Goal: Task Accomplishment & Management: Manage account settings

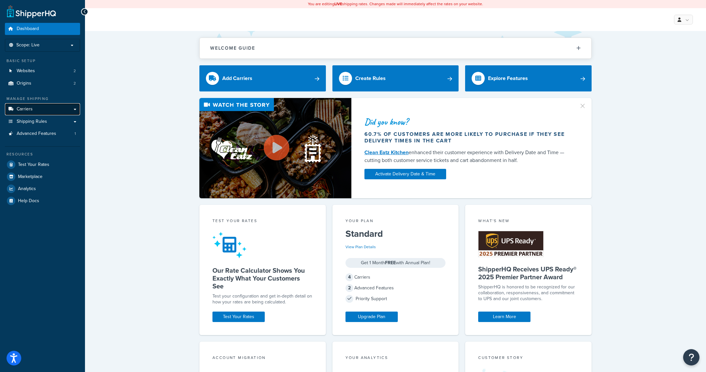
click at [51, 111] on link "Carriers" at bounding box center [42, 109] width 75 height 12
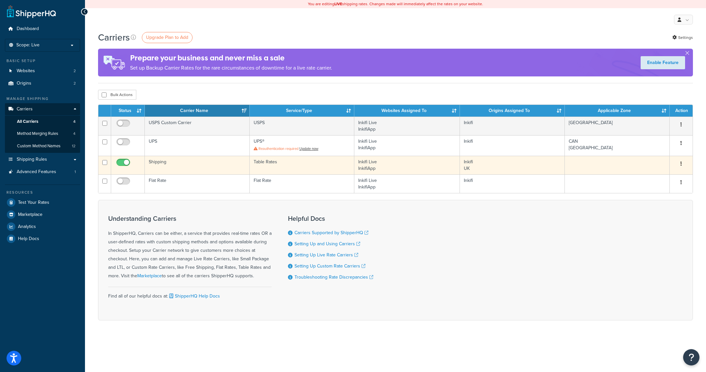
click at [330, 165] on td "Table Rates" at bounding box center [302, 165] width 105 height 19
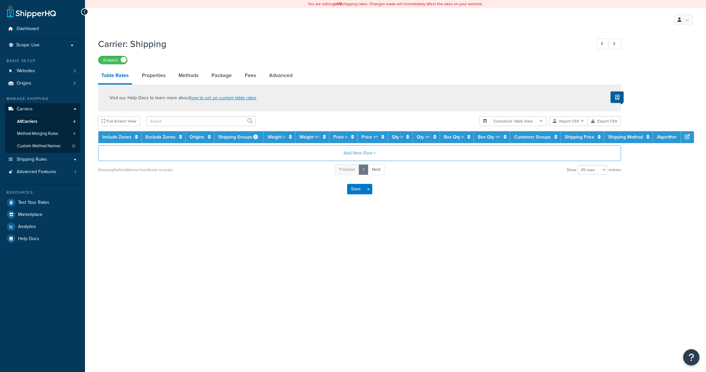
select select "25"
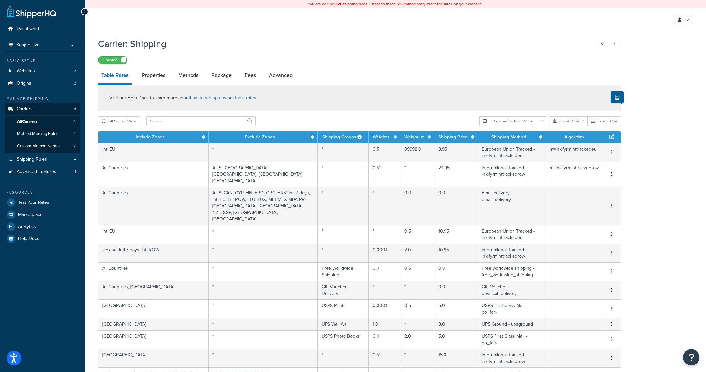
click at [470, 62] on div "Enabled" at bounding box center [359, 59] width 523 height 9
click at [188, 73] on link "Methods" at bounding box center [188, 76] width 26 height 16
select select "25"
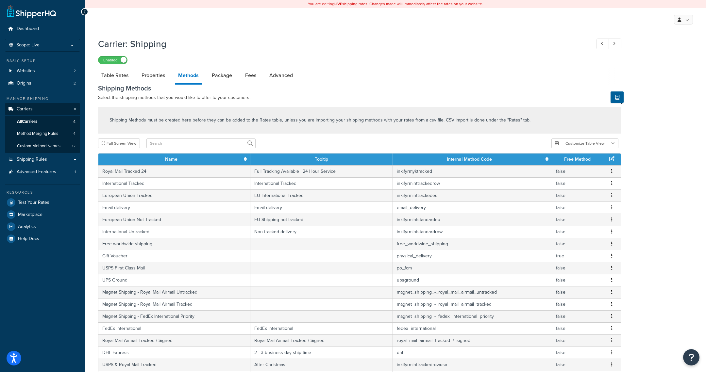
click at [369, 40] on h1 "Carrier: Shipping" at bounding box center [341, 44] width 486 height 13
click at [321, 41] on h1 "Carrier: Shipping" at bounding box center [341, 44] width 486 height 13
click at [664, 66] on div "Carrier: Shipping Enabled Table Rates Properties Methods Package Fees Advanced …" at bounding box center [395, 288] width 621 height 509
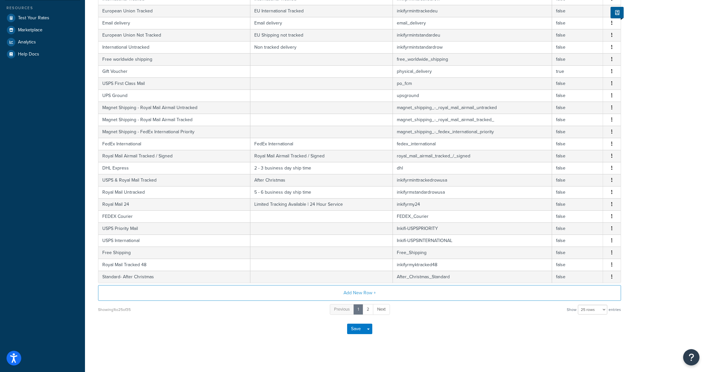
scroll to position [168, 0]
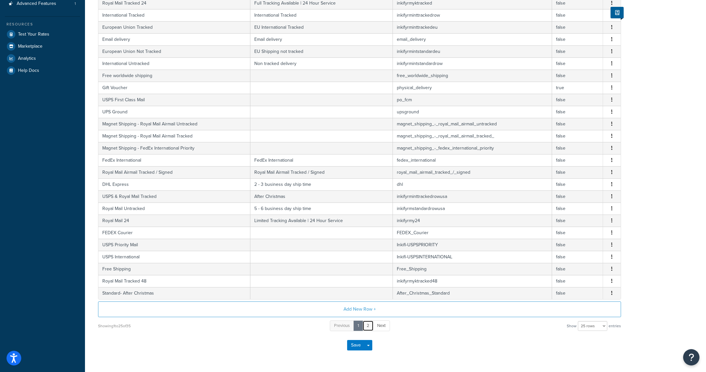
click at [369, 321] on link "2" at bounding box center [367, 326] width 11 height 11
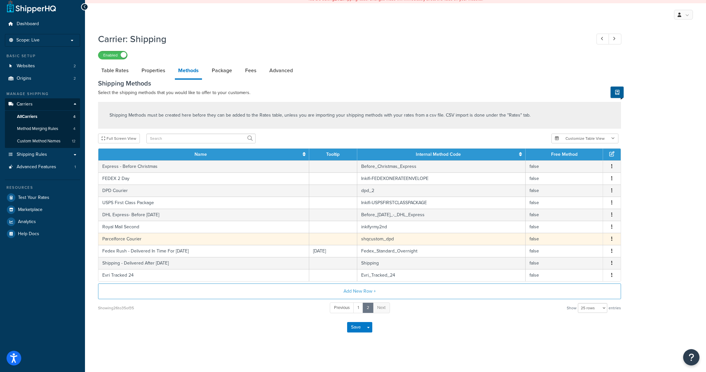
click at [613, 238] on button "button" at bounding box center [611, 239] width 5 height 7
click at [590, 233] on div "Edit" at bounding box center [579, 231] width 46 height 13
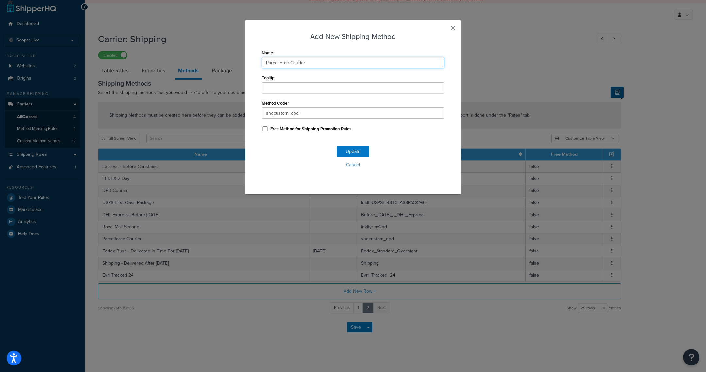
drag, startPoint x: 332, startPoint y: 61, endPoint x: 227, endPoint y: 61, distance: 105.2
click at [227, 61] on div "Add New Shipping Method Name Parcelforce Courier Tooltip Method Code shqcustom_…" at bounding box center [353, 186] width 706 height 372
type input "DPD"
click at [349, 151] on button "Update" at bounding box center [353, 151] width 33 height 10
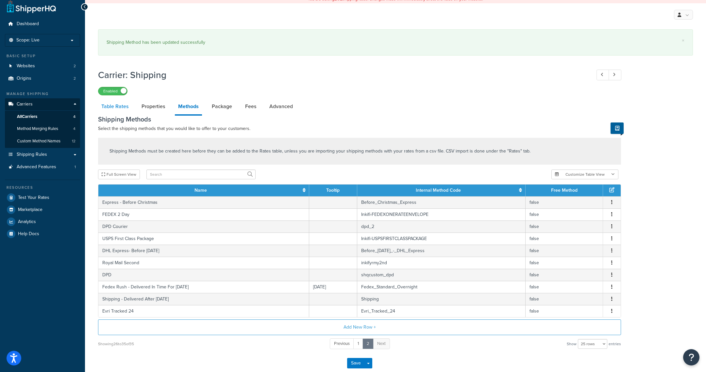
click at [124, 105] on link "Table Rates" at bounding box center [115, 107] width 34 height 16
select select "25"
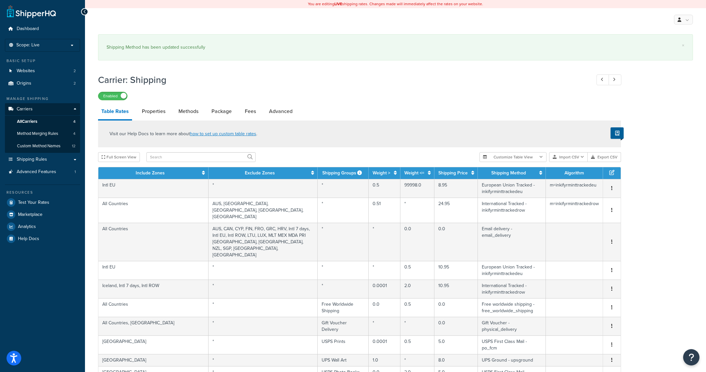
click at [379, 78] on h1 "Carrier: Shipping" at bounding box center [341, 80] width 486 height 13
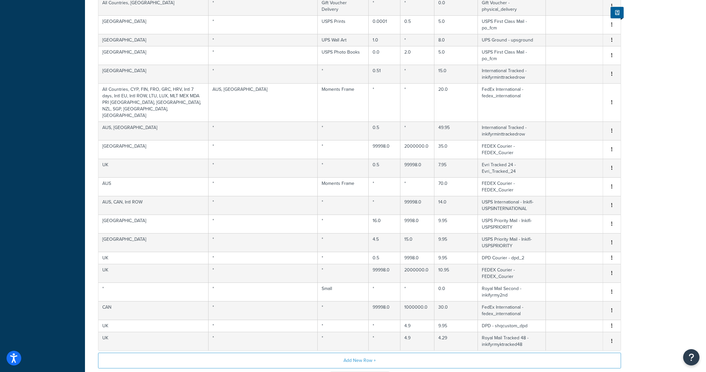
scroll to position [280, 0]
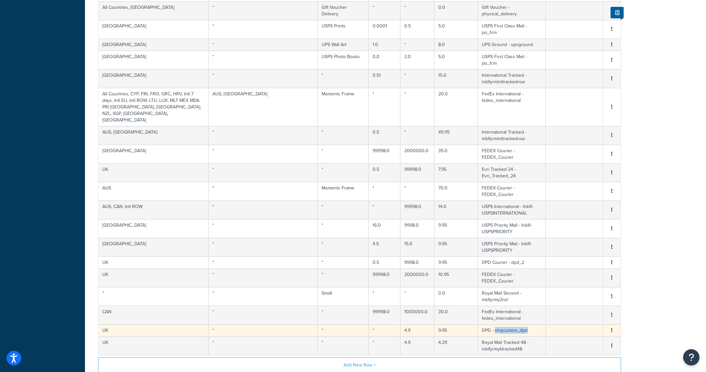
copy td "shqcustom_dpd"
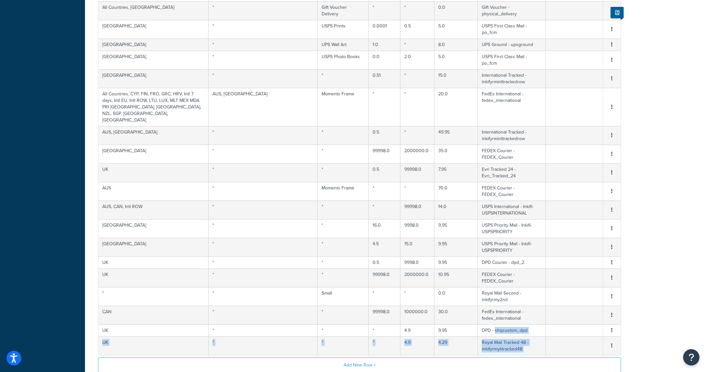
drag, startPoint x: 489, startPoint y: 257, endPoint x: 498, endPoint y: 363, distance: 106.9
click at [498, 363] on div "You are editing LIVE shipping rates. Changes made will immediately affect the r…" at bounding box center [395, 83] width 621 height 727
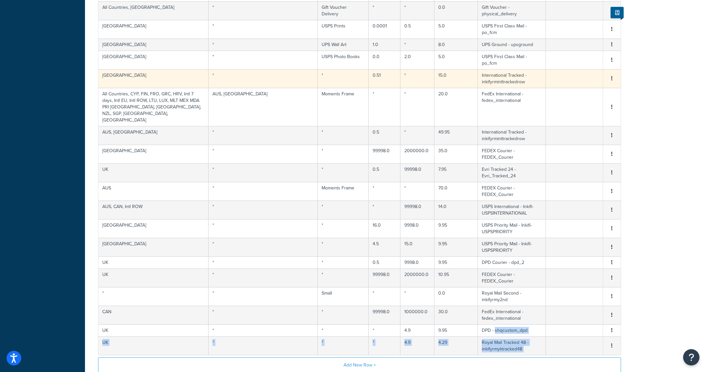
scroll to position [0, 0]
